Goal: Find specific page/section: Find specific page/section

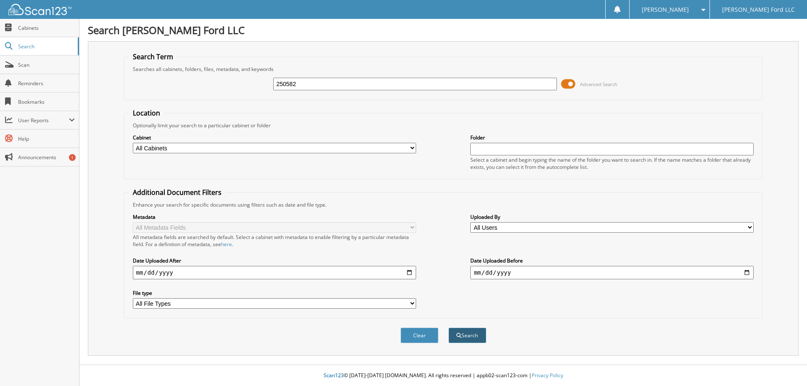
type input "250582"
click at [467, 336] on button "Search" at bounding box center [468, 336] width 38 height 16
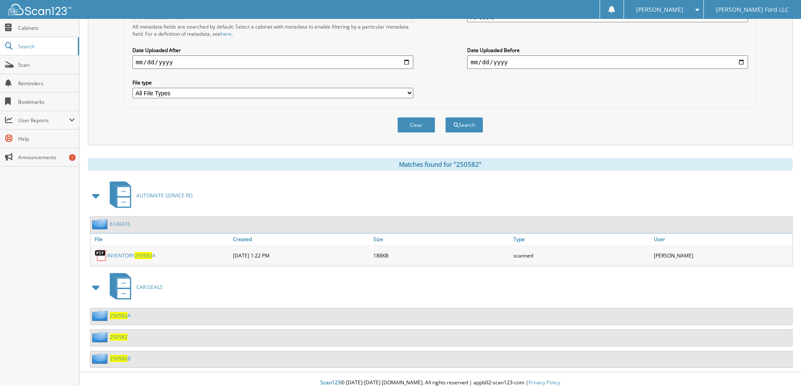
scroll to position [218, 0]
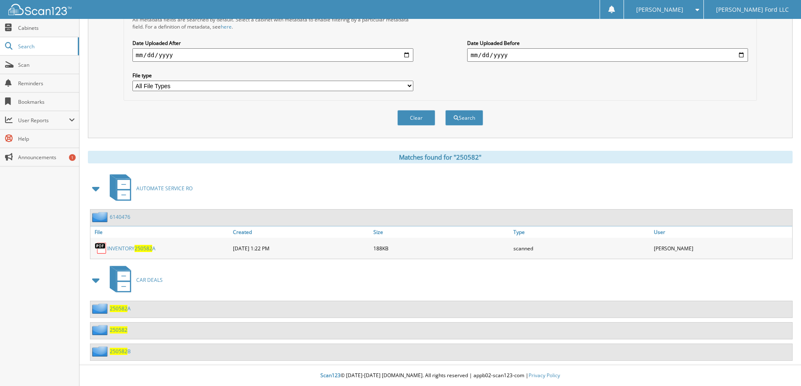
click at [118, 329] on span "250582" at bounding box center [119, 330] width 18 height 7
